Goal: Check status: Check status

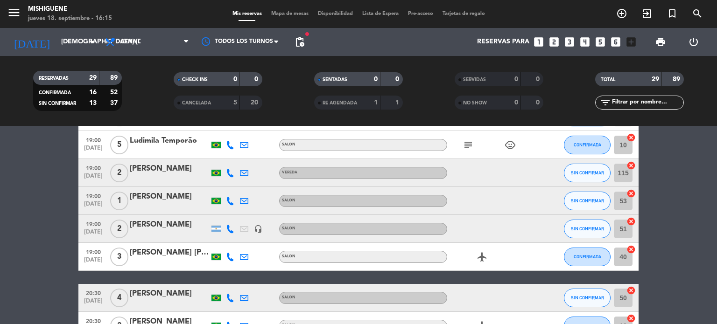
scroll to position [187, 0]
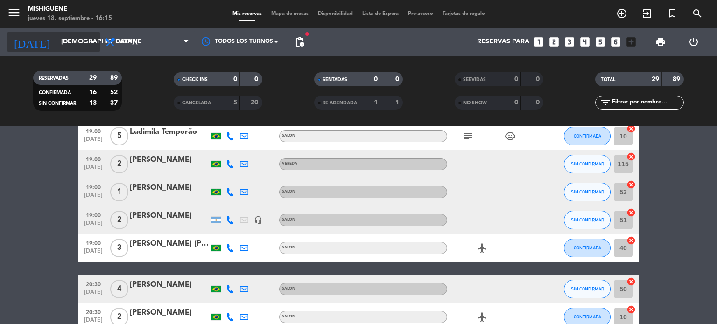
click at [67, 34] on input "[DEMOGRAPHIC_DATA] [DATE]" at bounding box center [100, 42] width 89 height 17
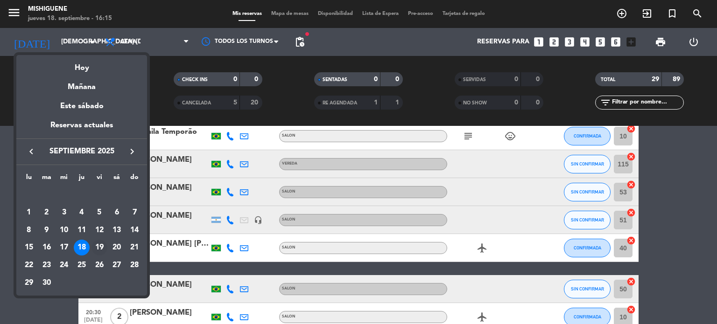
click at [100, 243] on div "19" at bounding box center [99, 248] width 16 height 16
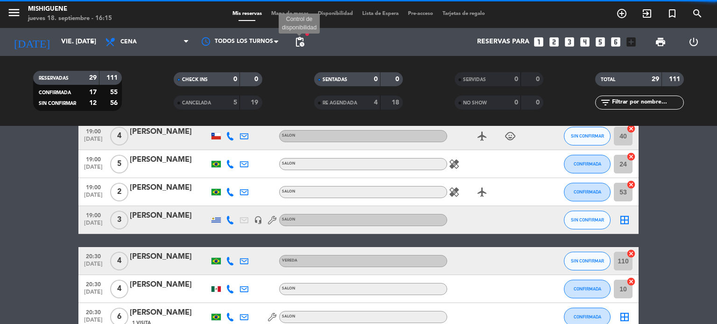
click at [298, 44] on span "pending_actions" at bounding box center [299, 41] width 11 height 11
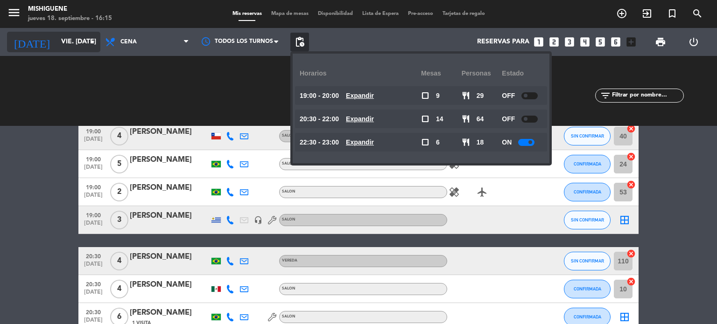
click at [57, 48] on input "vie. [DATE]" at bounding box center [100, 42] width 89 height 17
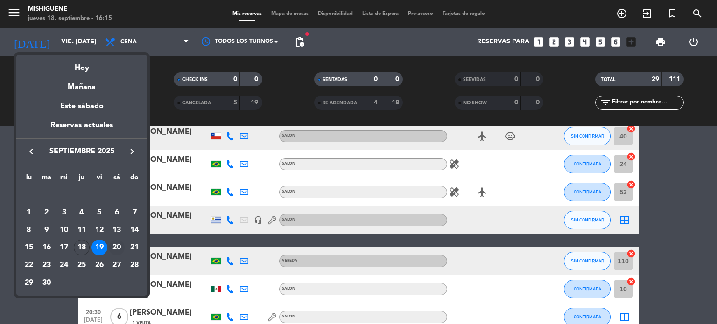
click at [112, 246] on div "20" at bounding box center [117, 248] width 16 height 16
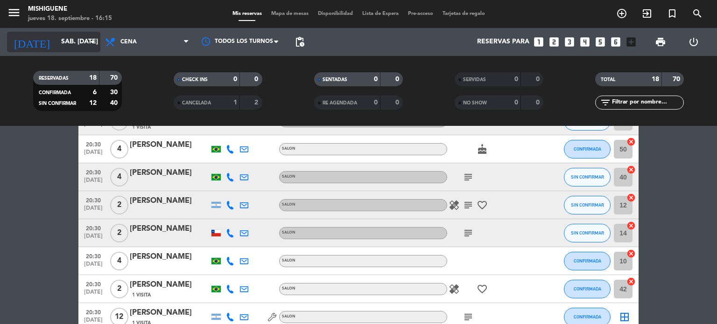
click at [66, 52] on div "[DATE] sáb. [DATE] arrow_drop_down" at bounding box center [53, 42] width 93 height 21
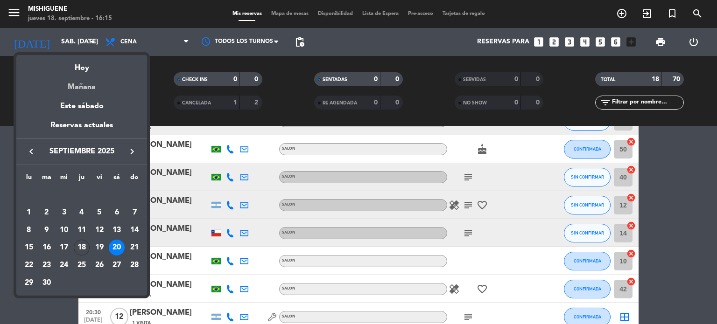
click at [88, 86] on div "Mañana" at bounding box center [81, 83] width 131 height 19
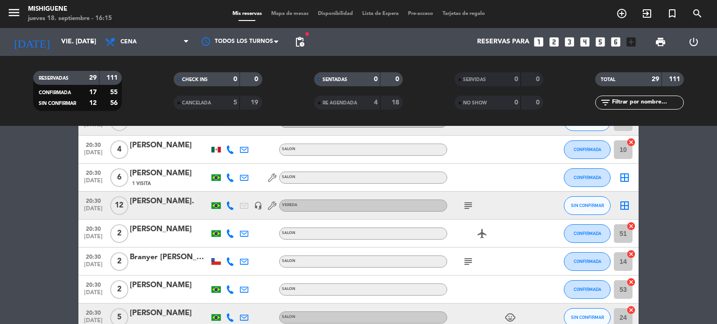
scroll to position [327, 0]
click at [470, 203] on icon "subject" at bounding box center [468, 205] width 11 height 11
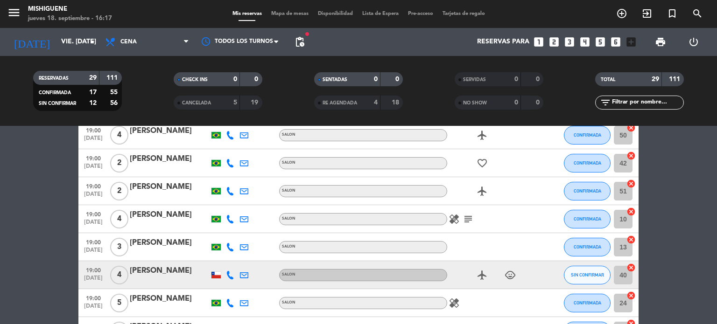
scroll to position [0, 0]
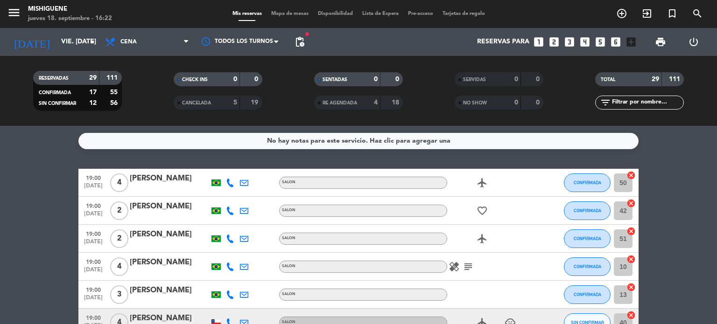
click at [468, 267] on icon "subject" at bounding box center [468, 266] width 11 height 11
click at [66, 30] on div "[DATE] vie. [DATE] arrow_drop_down" at bounding box center [53, 42] width 93 height 28
click at [60, 41] on input "vie. [DATE]" at bounding box center [100, 42] width 89 height 17
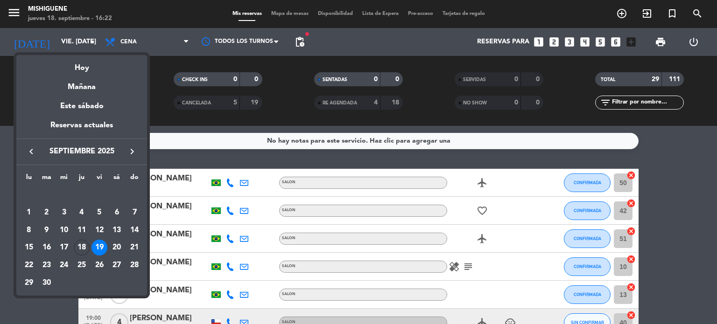
click at [297, 49] on div at bounding box center [358, 162] width 717 height 324
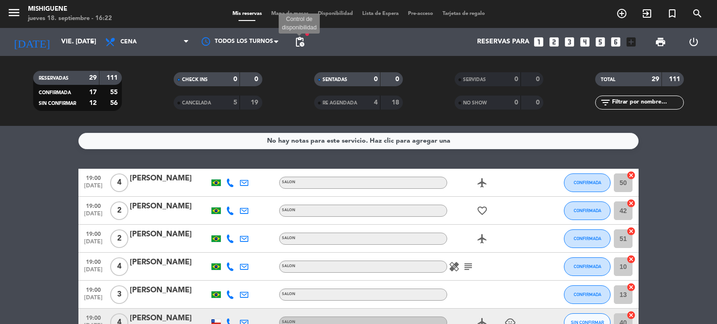
click at [299, 42] on span "pending_actions" at bounding box center [299, 41] width 11 height 11
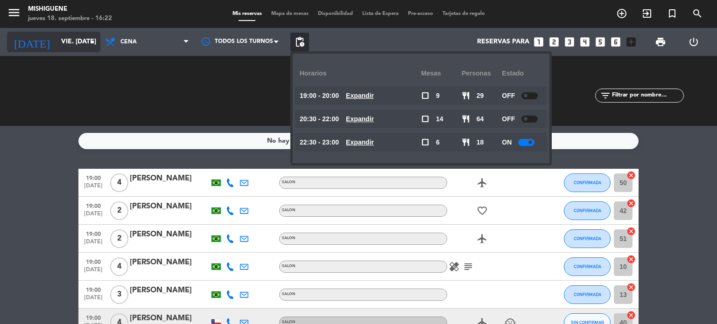
click at [56, 41] on input "vie. [DATE]" at bounding box center [100, 42] width 89 height 17
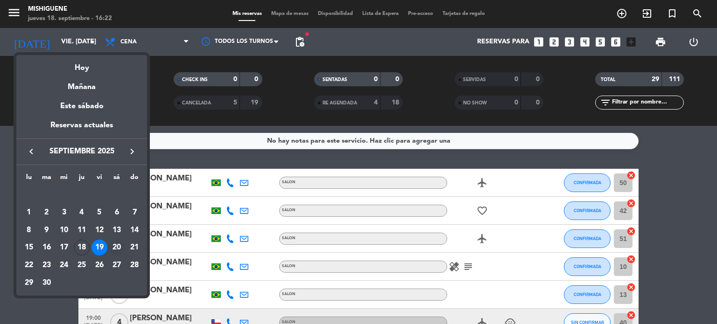
click at [118, 242] on div "20" at bounding box center [117, 248] width 16 height 16
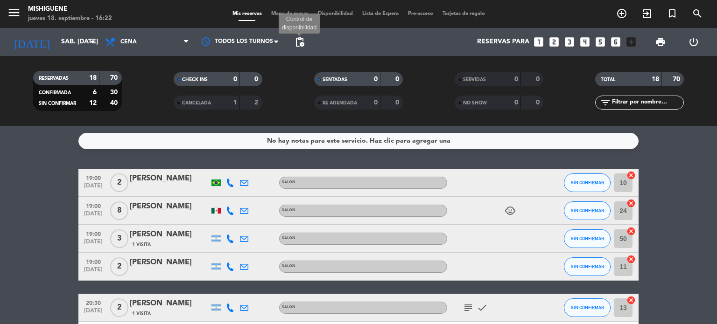
click at [302, 39] on span "pending_actions" at bounding box center [299, 41] width 11 height 11
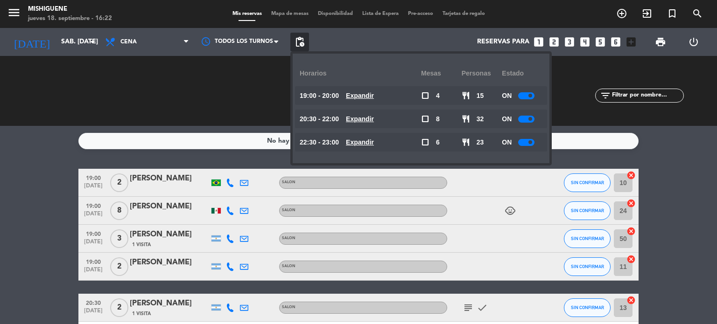
click at [302, 39] on span "pending_actions" at bounding box center [299, 41] width 11 height 11
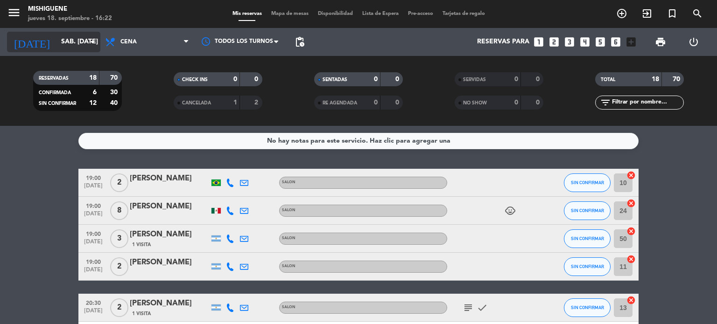
click at [24, 46] on icon "[DATE]" at bounding box center [31, 42] width 49 height 21
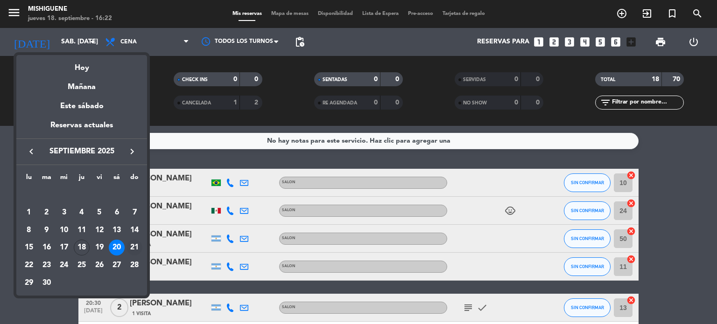
click at [132, 244] on div "21" at bounding box center [134, 248] width 16 height 16
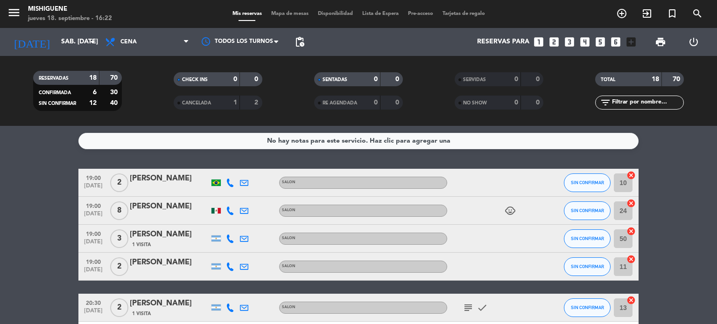
type input "dom. [DATE]"
